Goal: Check status: Check status

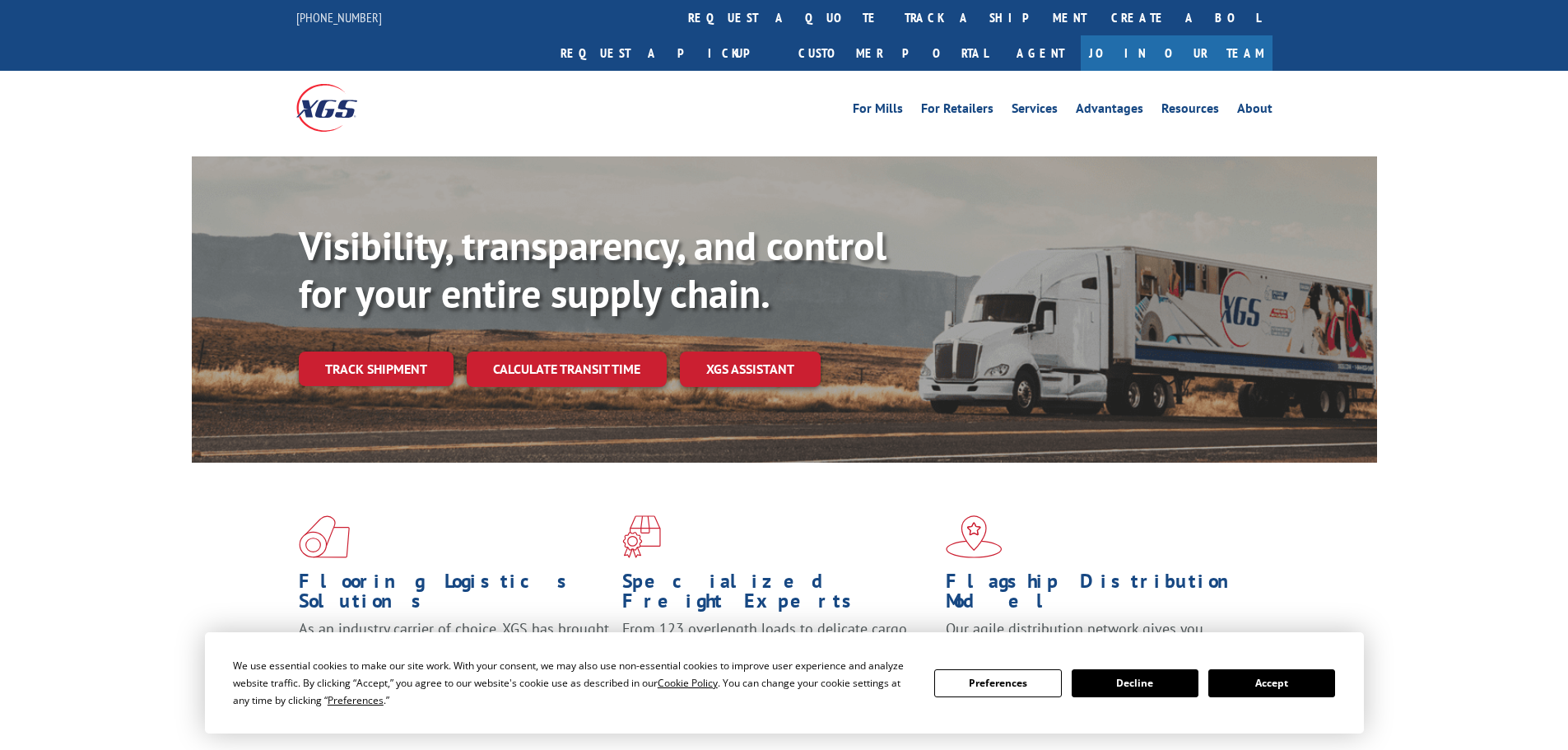
click at [1275, 684] on button "Accept" at bounding box center [1272, 683] width 127 height 28
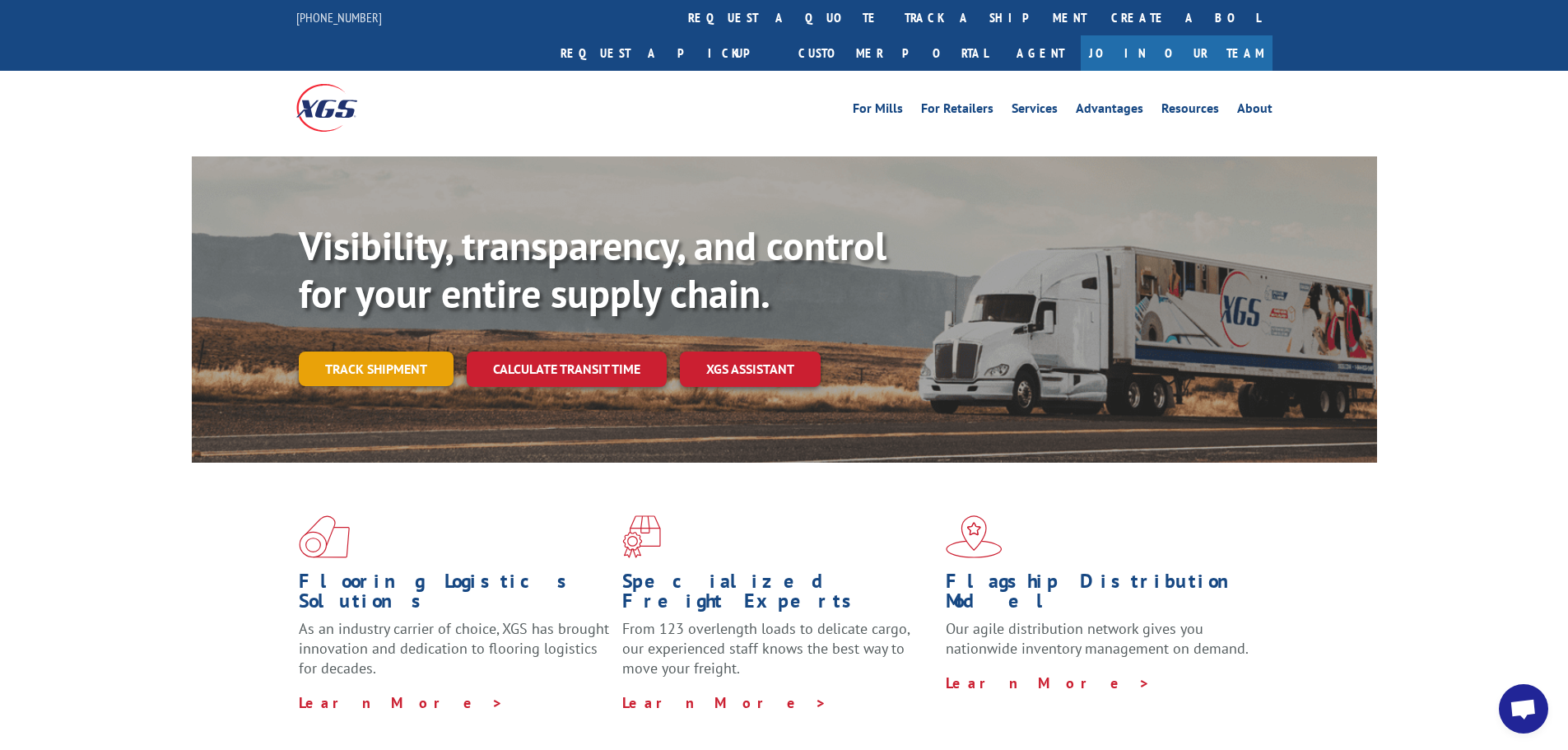
click at [377, 351] on link "Track shipment" at bounding box center [376, 369] width 155 height 35
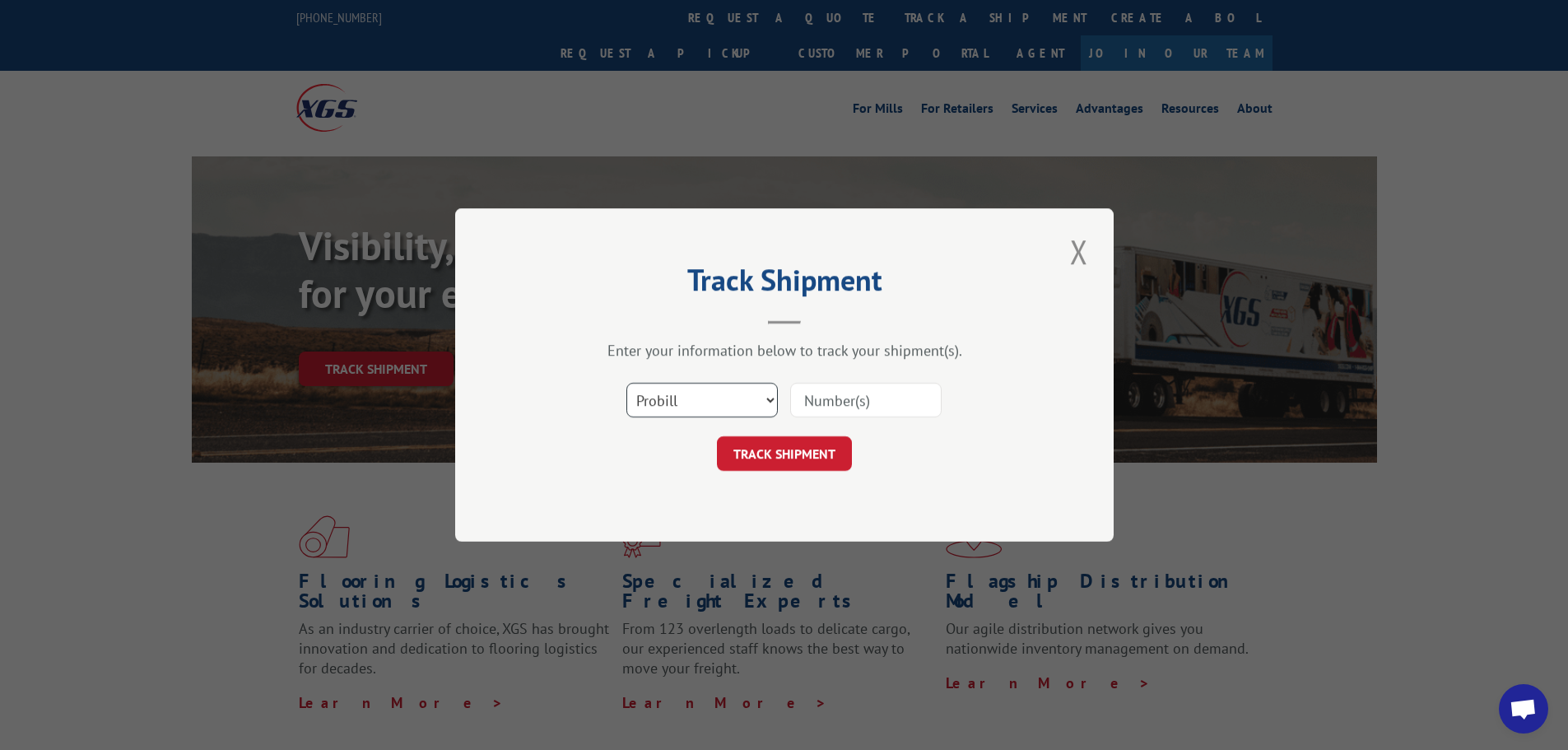
click at [684, 405] on select "Select category... Probill BOL PO" at bounding box center [701, 401] width 151 height 35
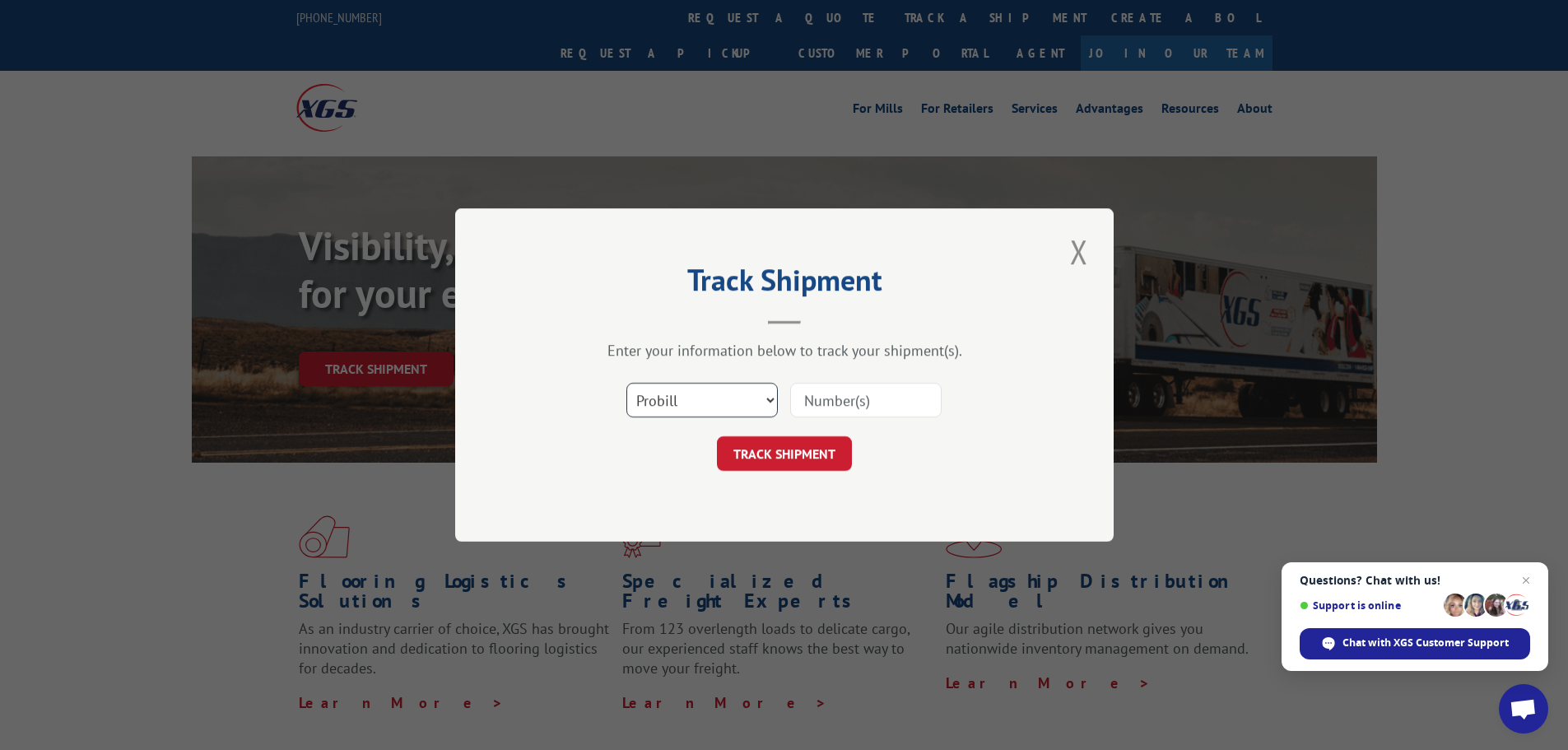
select select "bol"
click at [626, 383] on select "Select category... Probill BOL PO" at bounding box center [701, 401] width 151 height 35
click at [819, 401] on input at bounding box center [866, 401] width 151 height 35
paste input "4904827"
type input "4904827"
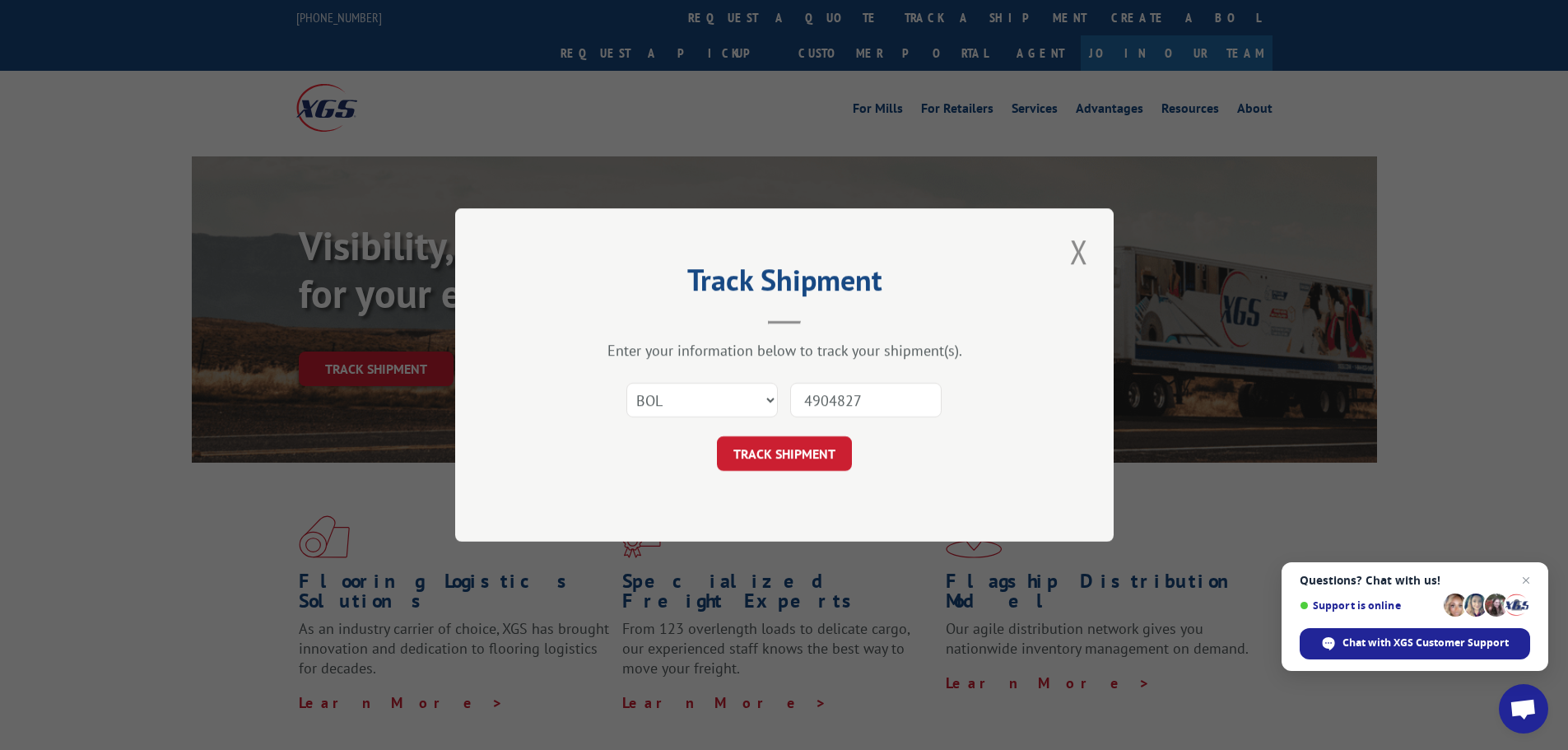
click at [756, 457] on button "TRACK SHIPMENT" at bounding box center [784, 454] width 135 height 35
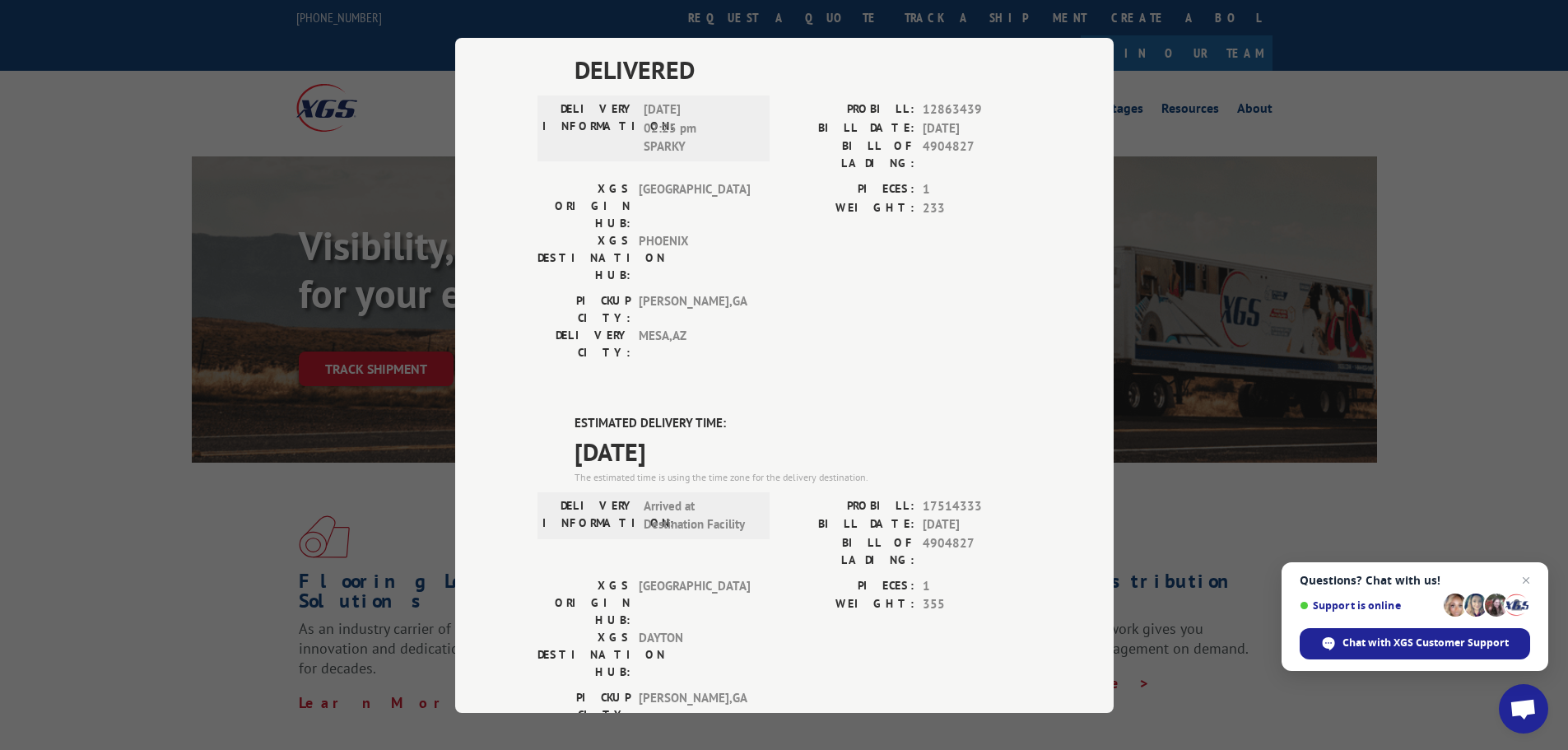
scroll to position [494, 0]
